Goal: Task Accomplishment & Management: Complete application form

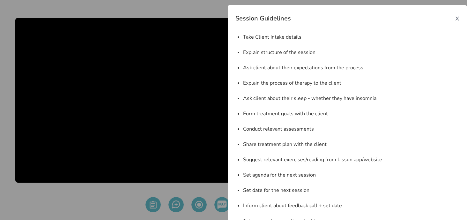
click at [457, 19] on span "x" at bounding box center [458, 18] width 4 height 10
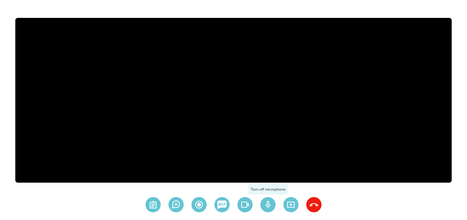
click at [266, 200] on img at bounding box center [267, 204] width 15 height 15
click at [246, 206] on img at bounding box center [244, 204] width 15 height 15
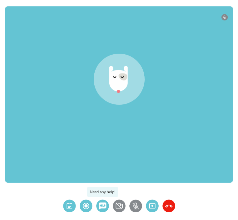
click at [102, 209] on img at bounding box center [102, 206] width 13 height 13
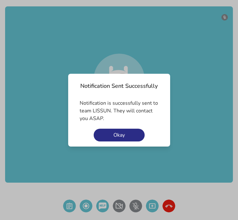
click at [131, 136] on button "Okay" at bounding box center [119, 135] width 51 height 13
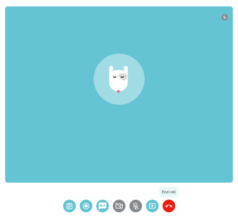
click at [167, 207] on img at bounding box center [169, 206] width 13 height 13
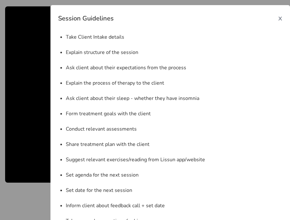
click at [279, 16] on span "x" at bounding box center [280, 18] width 4 height 10
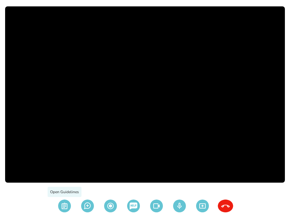
click at [65, 207] on img at bounding box center [64, 206] width 15 height 13
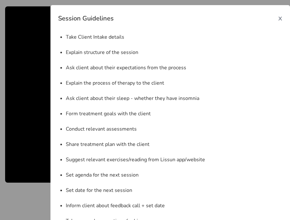
click at [278, 18] on span "x" at bounding box center [280, 18] width 4 height 10
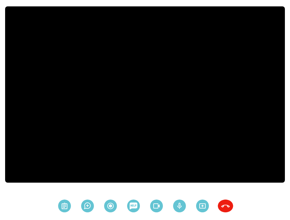
scroll to position [5, 0]
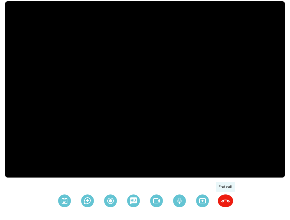
click at [223, 203] on img at bounding box center [225, 200] width 15 height 13
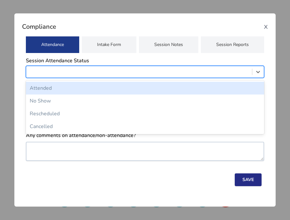
click at [104, 68] on div at bounding box center [138, 71] width 219 height 9
click at [87, 89] on div "Attended" at bounding box center [145, 88] width 238 height 13
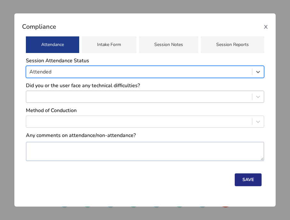
click at [92, 97] on div at bounding box center [138, 96] width 219 height 9
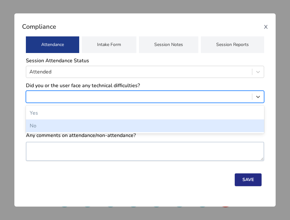
click at [81, 127] on div "No" at bounding box center [145, 125] width 238 height 13
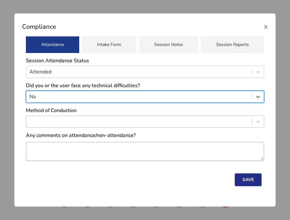
click at [86, 125] on div at bounding box center [138, 121] width 219 height 9
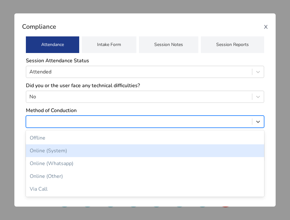
click at [80, 151] on div "Online (System)" at bounding box center [145, 150] width 238 height 13
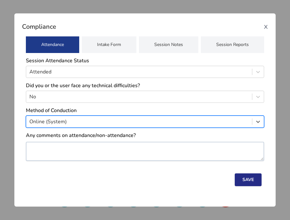
click at [86, 118] on div at bounding box center [138, 121] width 219 height 9
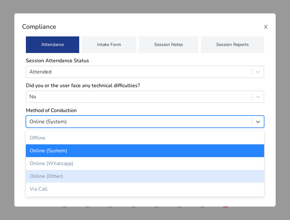
click at [84, 173] on div "Online (Other)" at bounding box center [145, 176] width 238 height 13
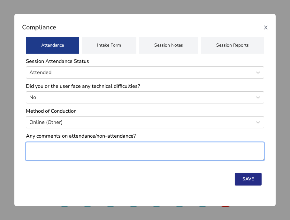
click at [93, 155] on textarea at bounding box center [145, 151] width 238 height 18
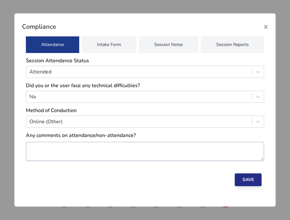
click at [244, 176] on button "Save" at bounding box center [248, 179] width 27 height 13
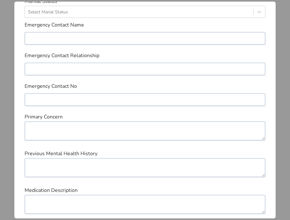
scroll to position [0, 0]
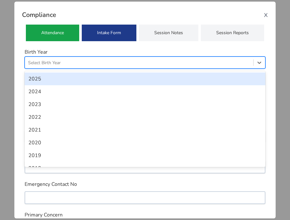
click at [159, 65] on div at bounding box center [139, 63] width 222 height 8
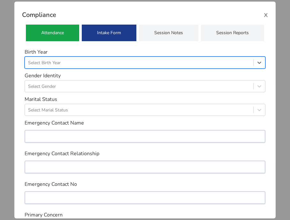
click at [159, 65] on div at bounding box center [139, 63] width 222 height 8
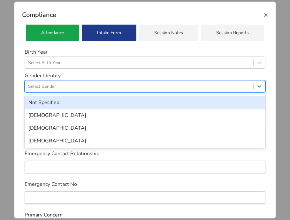
click at [151, 86] on div at bounding box center [139, 86] width 222 height 8
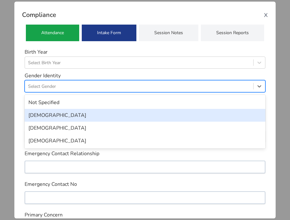
click at [144, 114] on div "Male" at bounding box center [145, 115] width 241 height 13
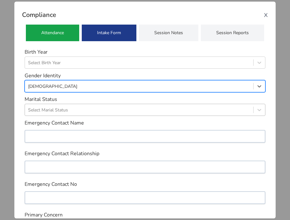
click at [144, 109] on div at bounding box center [139, 110] width 222 height 8
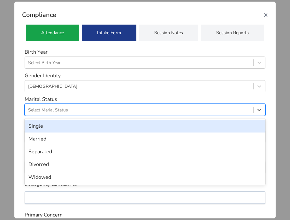
click at [127, 125] on div "Single" at bounding box center [145, 126] width 241 height 13
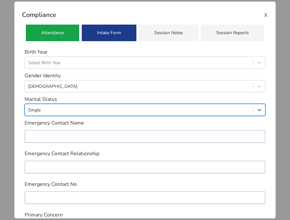
click at [116, 110] on div at bounding box center [139, 110] width 222 height 8
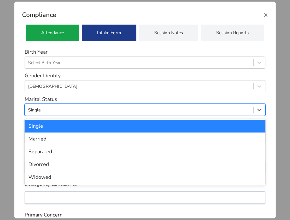
click at [114, 131] on div "Single" at bounding box center [145, 126] width 241 height 13
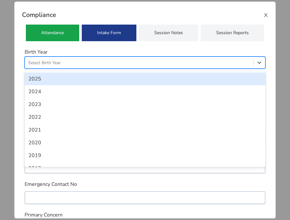
click at [132, 61] on div at bounding box center [139, 63] width 222 height 8
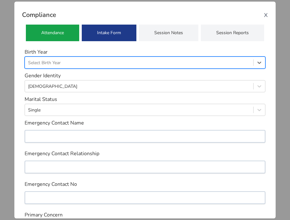
click at [132, 61] on div at bounding box center [139, 63] width 222 height 8
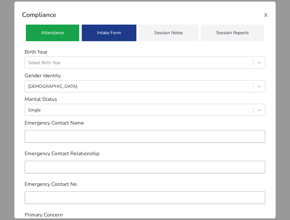
click at [165, 32] on div "Session Notes" at bounding box center [168, 33] width 59 height 17
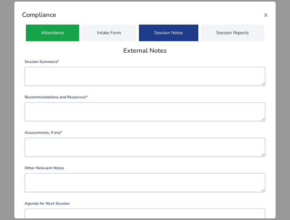
click at [124, 27] on div "Intake Form" at bounding box center [109, 33] width 55 height 17
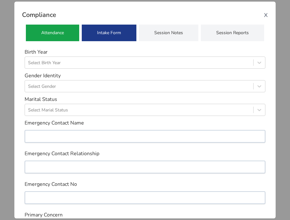
click at [51, 36] on div "Attendance" at bounding box center [52, 33] width 53 height 17
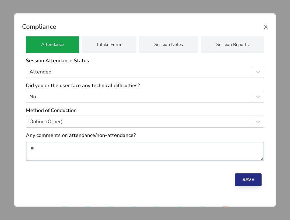
click at [246, 179] on button "Save" at bounding box center [248, 179] width 27 height 13
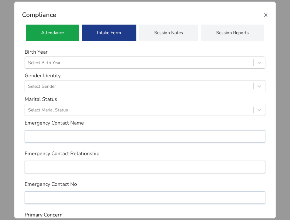
click at [264, 13] on span "x" at bounding box center [266, 14] width 4 height 10
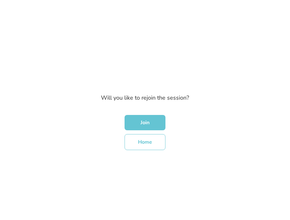
click at [152, 141] on button "Home" at bounding box center [144, 142] width 41 height 16
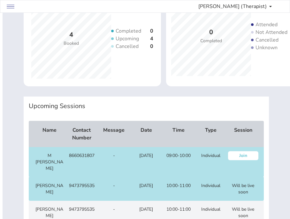
scroll to position [71, 0]
